Goal: Find specific page/section: Find specific page/section

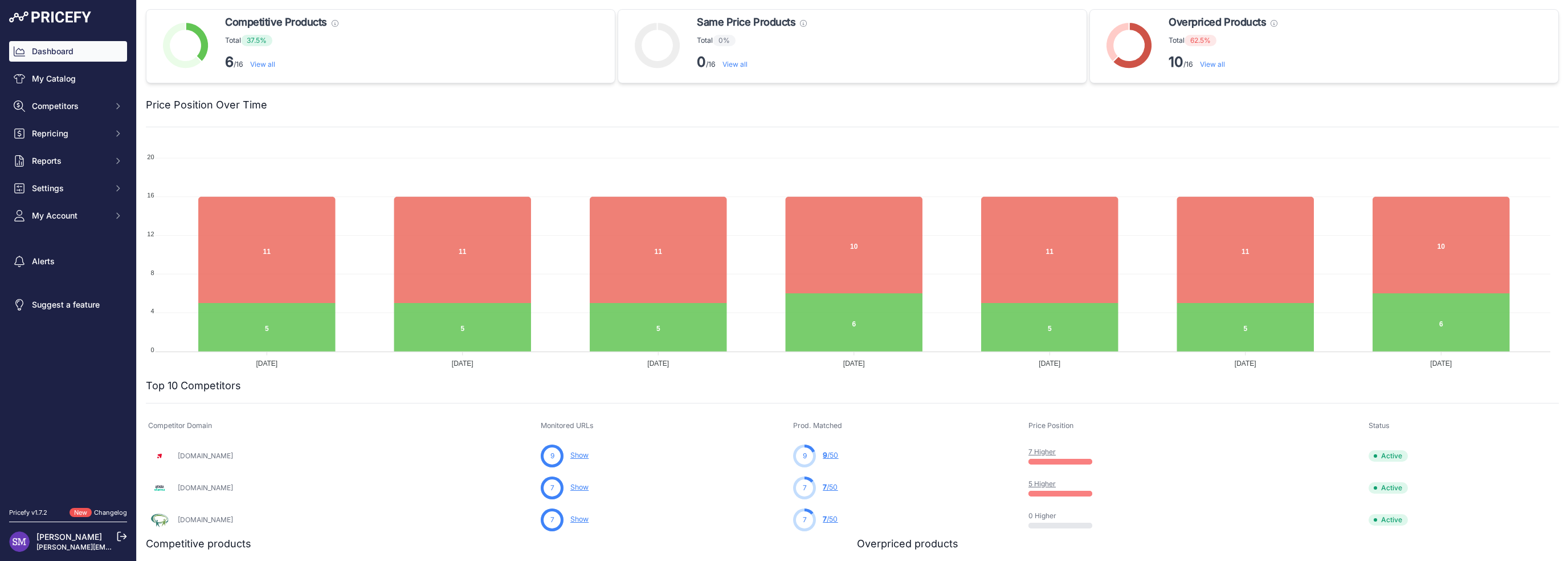
scroll to position [355, 0]
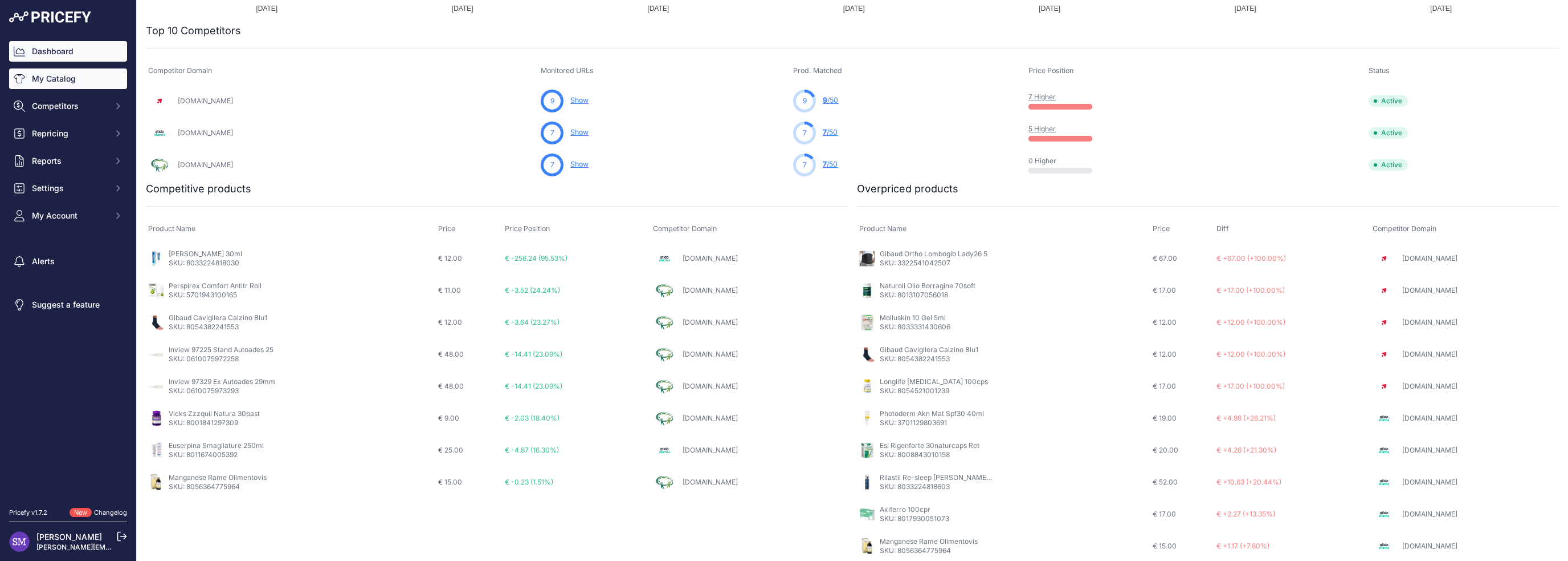
click at [64, 82] on link "My Catalog" at bounding box center [69, 79] width 118 height 21
click at [46, 85] on link "My Catalog" at bounding box center [69, 79] width 118 height 21
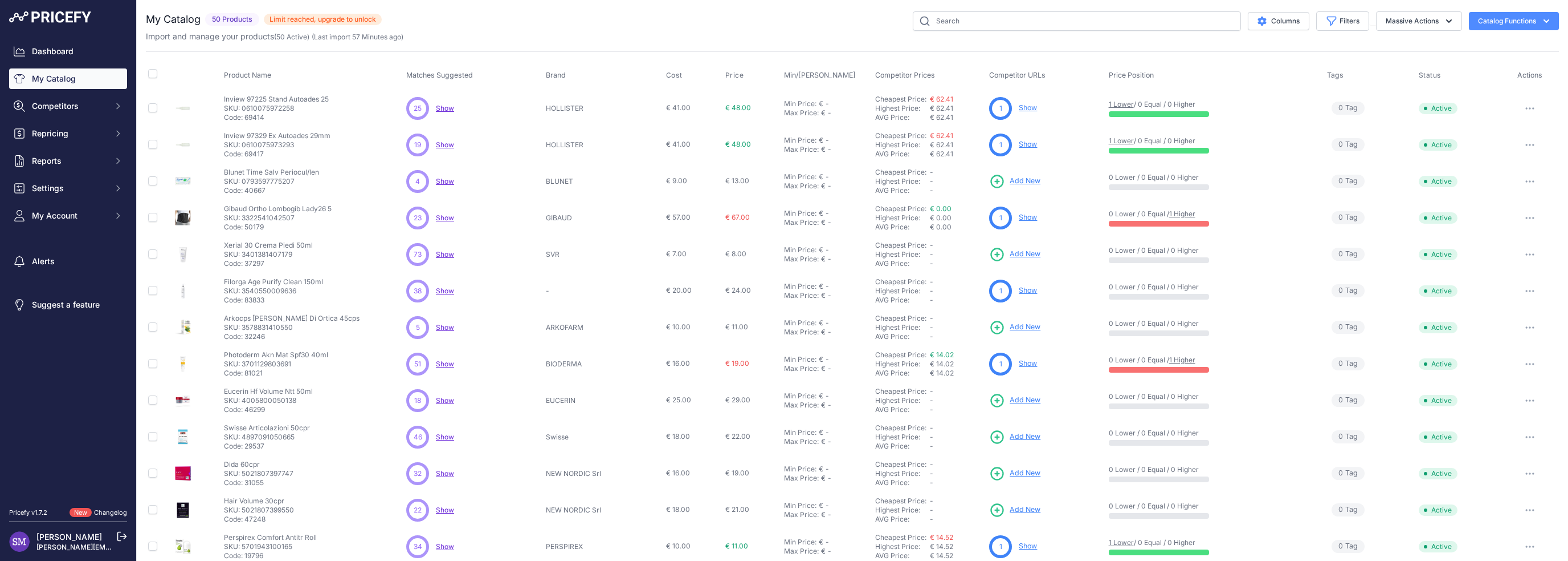
click at [1519, 21] on button "Catalog Functions" at bounding box center [1514, 21] width 90 height 18
click at [456, 215] on div "23 23 Show Discovering..." at bounding box center [474, 218] width 135 height 23
click at [451, 215] on span "Show" at bounding box center [444, 217] width 18 height 8
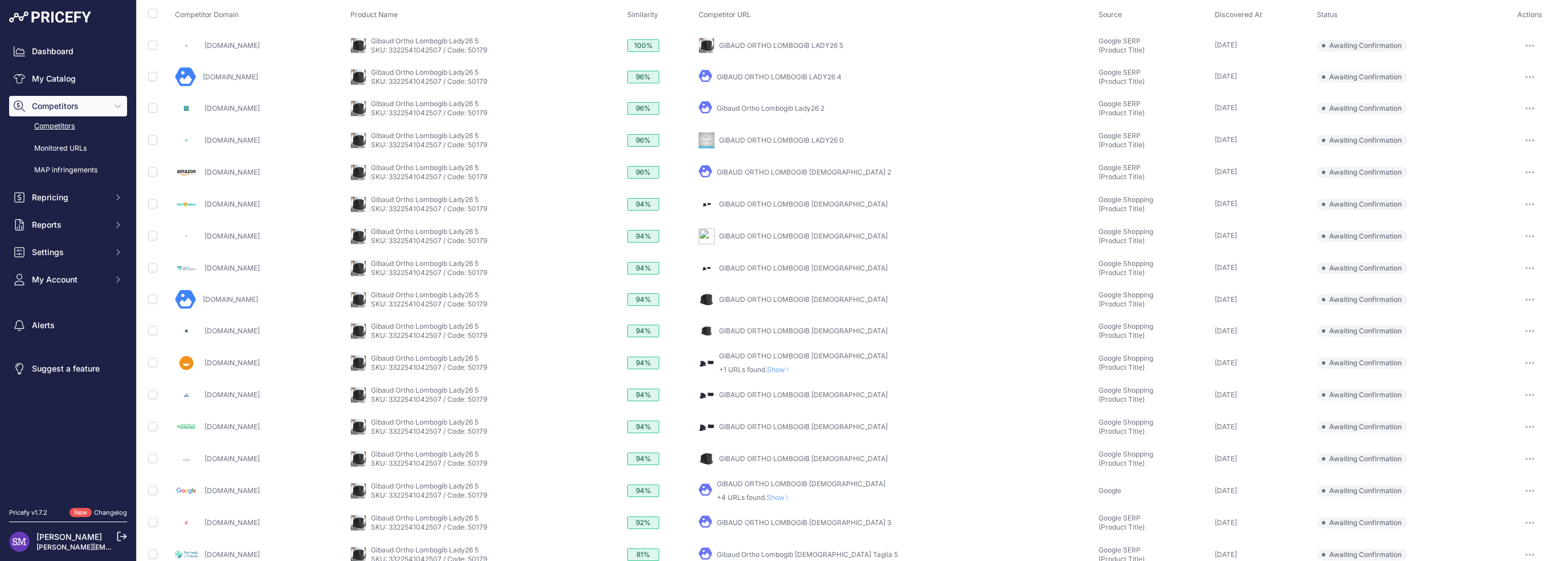
scroll to position [57, 0]
